Goal: Task Accomplishment & Management: Use online tool/utility

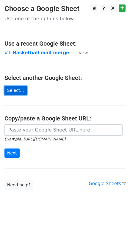
click at [14, 92] on link "Select..." at bounding box center [15, 90] width 22 height 9
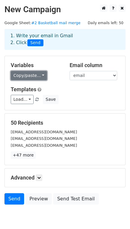
click at [38, 76] on link "Copy/paste..." at bounding box center [29, 75] width 36 height 9
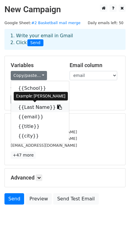
click at [27, 108] on link "{{Last Name}}" at bounding box center [40, 108] width 58 height 10
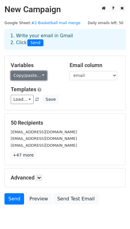
click at [35, 74] on link "Copy/paste..." at bounding box center [29, 75] width 36 height 9
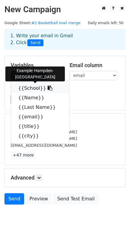
click at [29, 87] on link "{{School}}" at bounding box center [40, 89] width 58 height 10
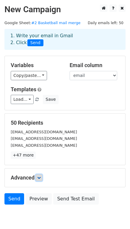
click at [38, 178] on link at bounding box center [39, 178] width 7 height 7
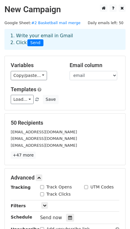
click at [43, 187] on input "Track Opens" at bounding box center [42, 187] width 4 height 4
checkbox input "true"
click at [43, 194] on input "Track Clicks" at bounding box center [42, 194] width 4 height 4
checkbox input "true"
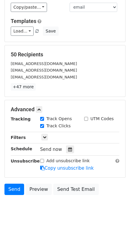
scroll to position [85, 0]
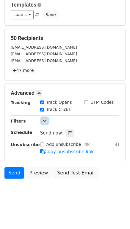
click at [44, 120] on icon at bounding box center [45, 121] width 4 height 4
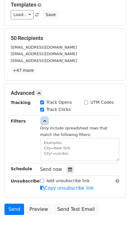
click at [44, 120] on icon at bounding box center [45, 121] width 4 height 4
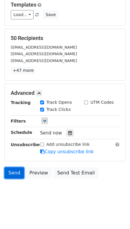
click at [13, 176] on link "Send" at bounding box center [14, 172] width 20 height 11
